Goal: Transaction & Acquisition: Purchase product/service

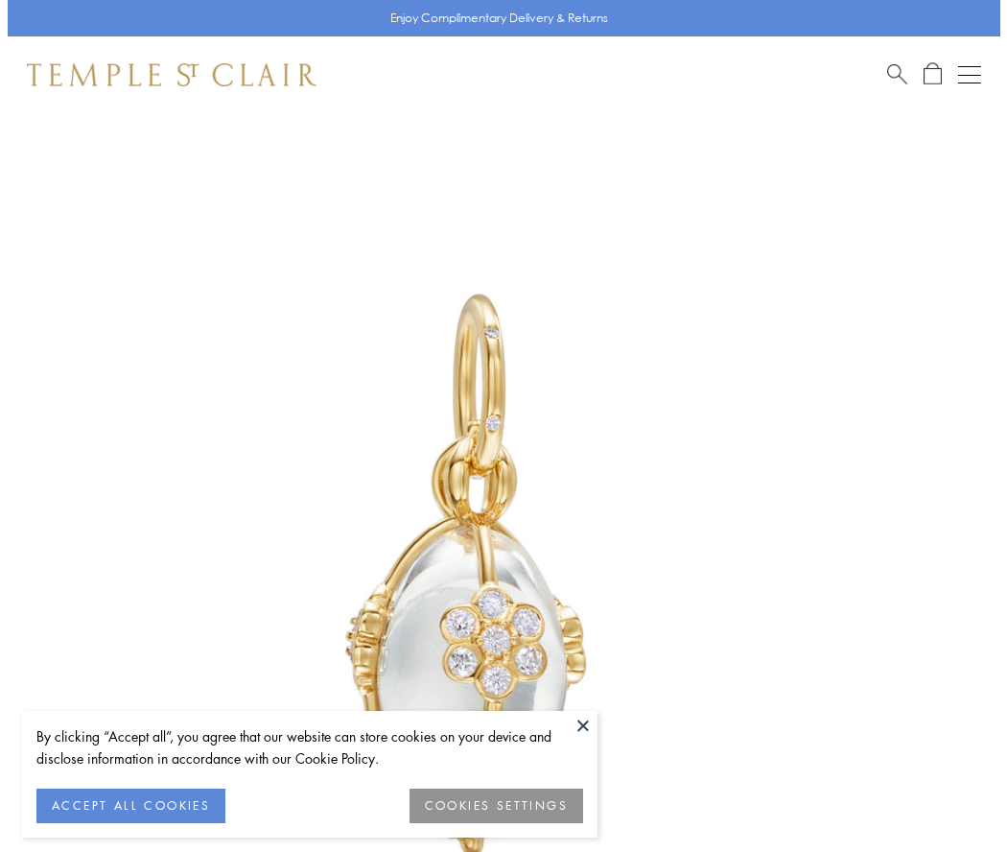
scroll to position [25, 0]
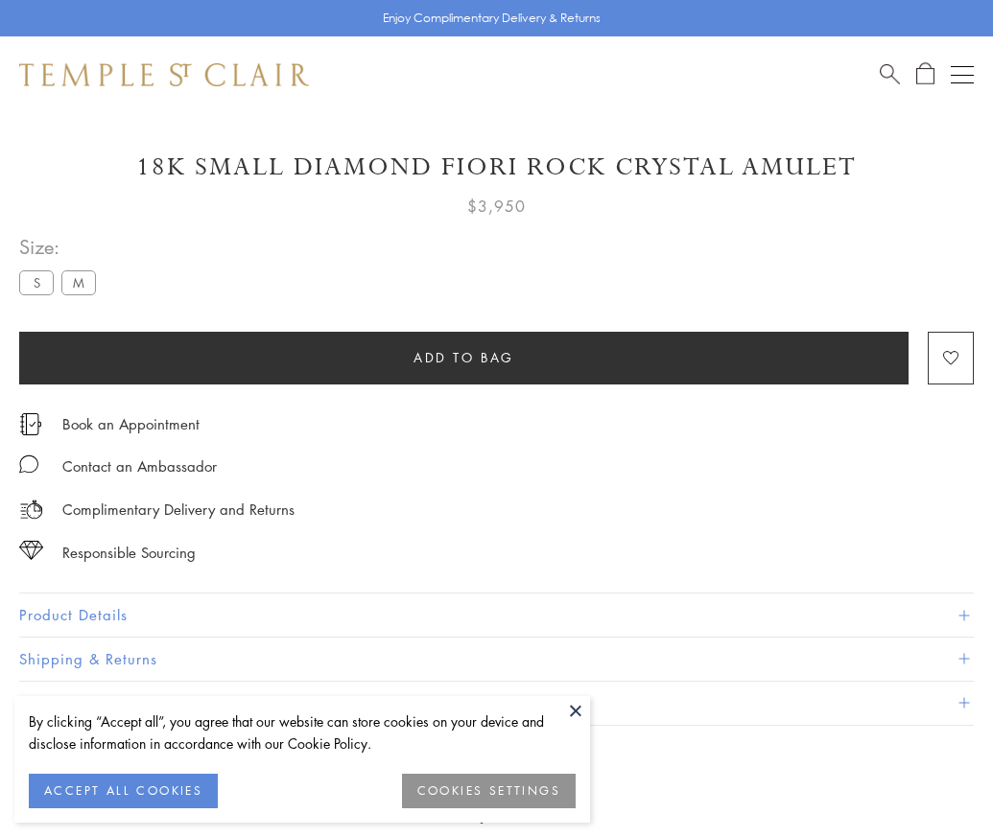
click at [463, 357] on span "Add to bag" at bounding box center [463, 357] width 101 height 21
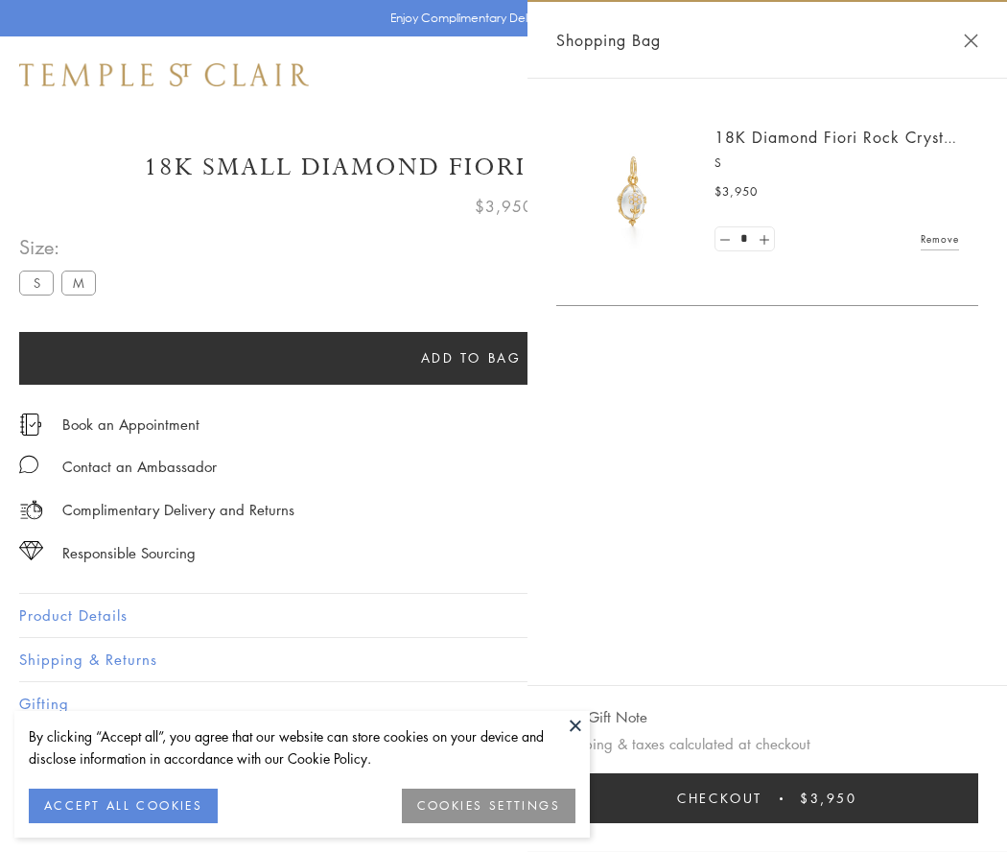
click at [772, 798] on button "Checkout $3,950" at bounding box center [767, 798] width 422 height 50
